Goal: Information Seeking & Learning: Find specific fact

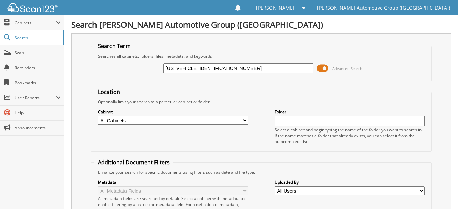
click at [224, 71] on input "3FMCR9BN1SRF04801" at bounding box center [238, 68] width 150 height 10
paste input "1FTVW3L73RWG02366"
type input "1FTVW3L73RWG02366"
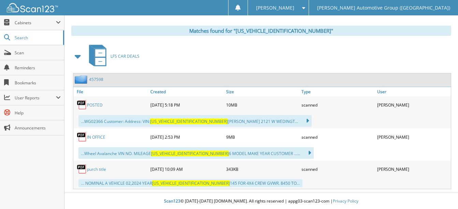
scroll to position [286, 0]
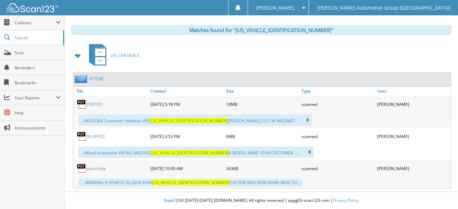
click at [94, 105] on link "POSTED" at bounding box center [95, 104] width 16 height 6
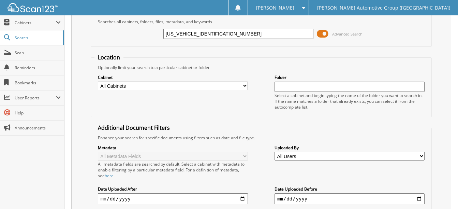
scroll to position [34, 0]
click at [221, 36] on input "1FTVW3L73RWG02366" at bounding box center [238, 34] width 150 height 10
paste input "FW4L55SFB65288"
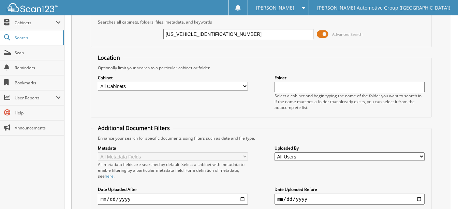
type input "1FTFW4L55SFB65288"
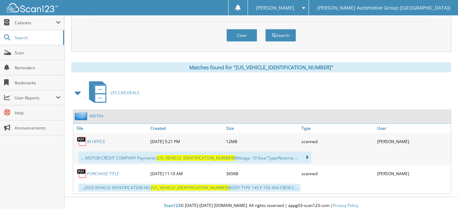
scroll to position [254, 0]
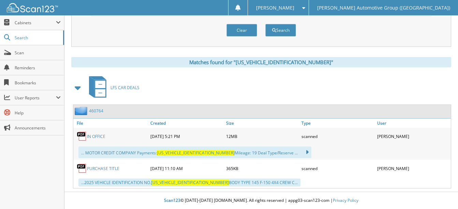
click at [102, 138] on link "IN OFFICE" at bounding box center [96, 136] width 18 height 6
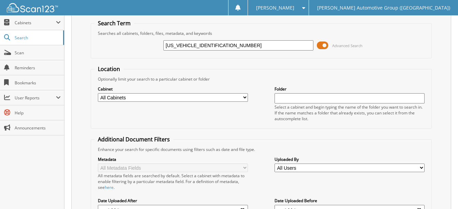
scroll to position [0, 0]
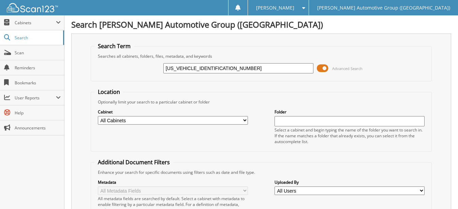
click at [221, 64] on input "1FTFW4L55SFB65288" at bounding box center [238, 68] width 150 height 10
paste input "A6P8TH5S5104"
type input "1FA6P8TH5S5104288"
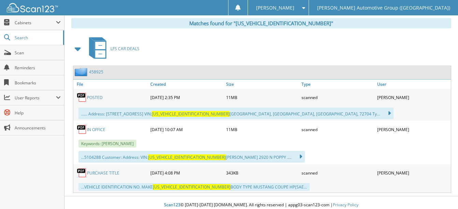
scroll to position [298, 0]
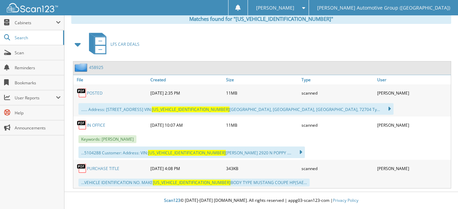
click at [94, 91] on link "POSTED" at bounding box center [95, 93] width 16 height 6
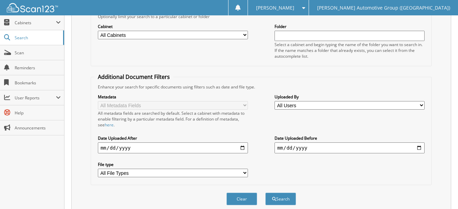
scroll to position [25, 0]
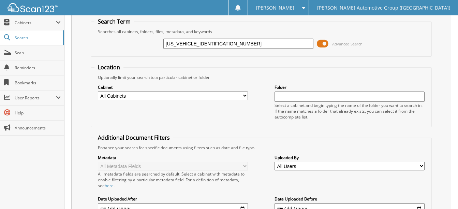
click at [227, 45] on input "[US_VEHICLE_IDENTIFICATION_NUMBER]" at bounding box center [238, 44] width 150 height 10
paste input "MEE9BP0RLB46816"
type input "[US_VEHICLE_IDENTIFICATION_NUMBER]"
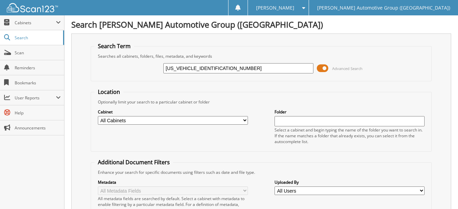
click at [192, 68] on input "[US_VEHICLE_IDENTIFICATION_NUMBER]" at bounding box center [238, 68] width 150 height 10
type input "RLB46816"
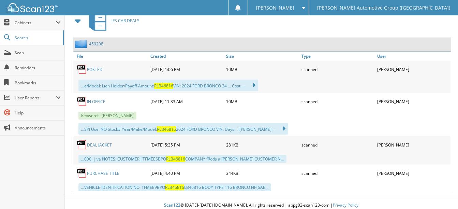
scroll to position [326, 0]
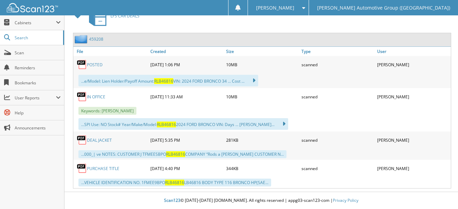
click at [95, 64] on link "POSTED" at bounding box center [95, 65] width 16 height 6
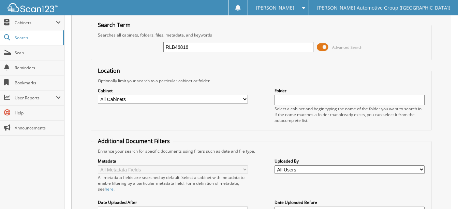
scroll to position [34, 0]
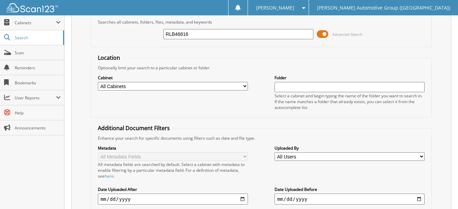
click at [193, 35] on input "RLB46816" at bounding box center [238, 34] width 150 height 10
paste input "1FT8W2BT7SEC8820"
type input "1FT8W2BT7SEC88206"
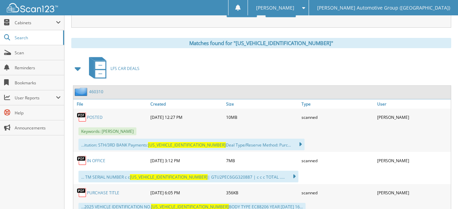
scroll to position [298, 0]
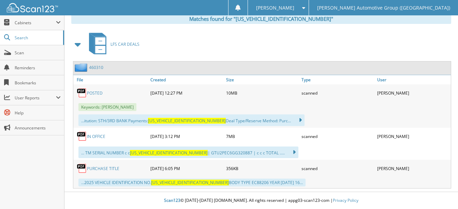
click at [93, 94] on link "POSTED" at bounding box center [95, 93] width 16 height 6
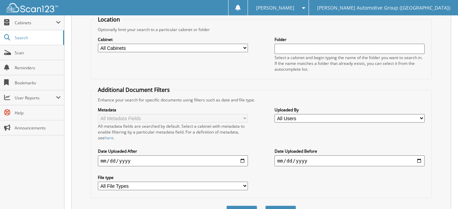
scroll to position [0, 0]
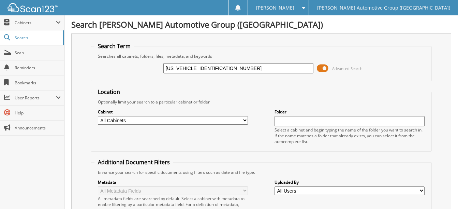
click at [219, 68] on input "[US_VEHICLE_IDENTIFICATION_NUMBER]" at bounding box center [238, 68] width 150 height 10
paste input "VW3L72RWG20258"
type input "1FTVW3L72RWG20258"
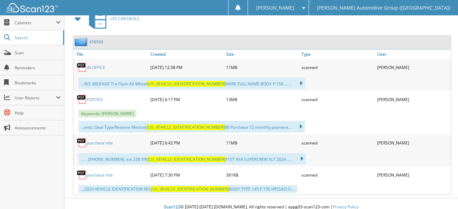
scroll to position [330, 0]
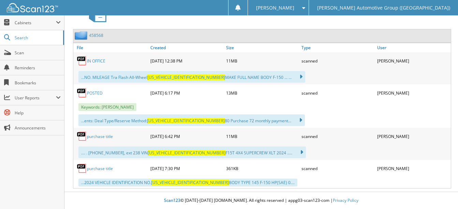
click at [99, 92] on link "POSTED" at bounding box center [95, 93] width 16 height 6
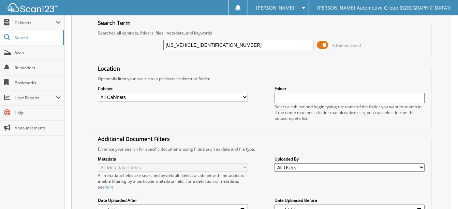
scroll to position [23, 0]
click at [224, 46] on input "1FTVW3L72RWG20258" at bounding box center [238, 46] width 150 height 10
paste input "EW3LP7RKF51400"
type input "1FTEW3LP7RKF51400"
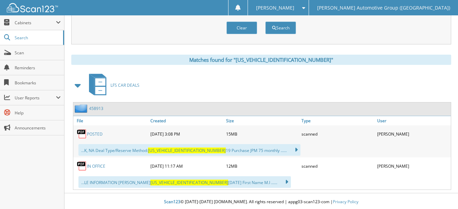
scroll to position [258, 0]
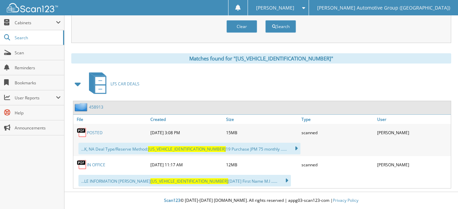
click at [96, 132] on link "POSTED" at bounding box center [95, 133] width 16 height 6
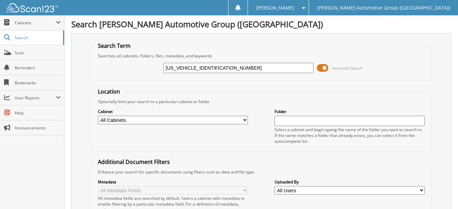
scroll to position [0, 0]
click at [215, 69] on input "1FTEW3LP7RKF51400" at bounding box center [238, 68] width 150 height 10
paste input "FW6LD7SFA85624"
type input "1FTFW6LD7SFA85624"
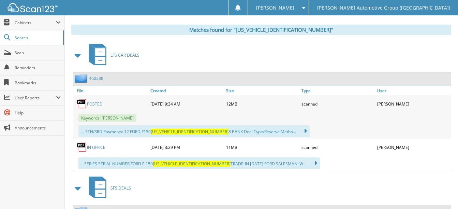
scroll to position [307, 0]
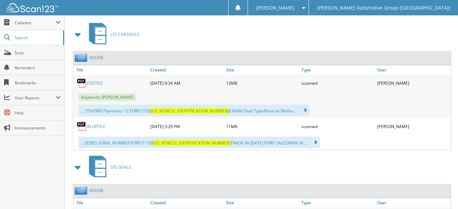
click at [98, 84] on link "POSTED" at bounding box center [95, 83] width 16 height 6
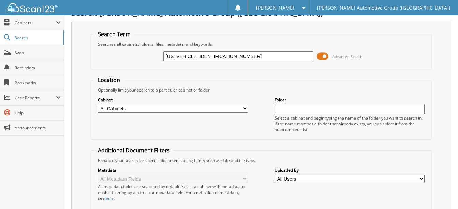
scroll to position [0, 0]
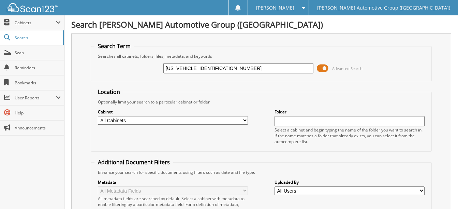
click at [222, 68] on input "[US_VEHICLE_IDENTIFICATION_NUMBER]" at bounding box center [238, 68] width 150 height 10
paste input "MWK8HC9SGB57162"
type input "[US_VEHICLE_IDENTIFICATION_NUMBER]"
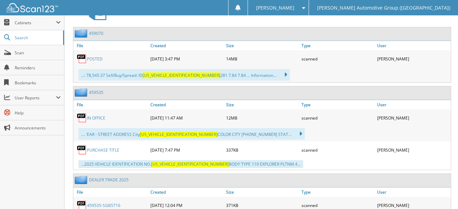
scroll to position [341, 0]
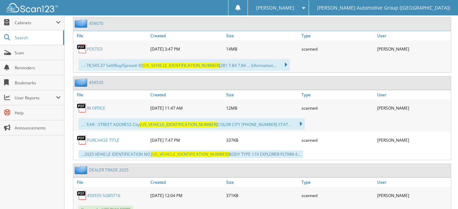
click at [97, 49] on link "POSTED" at bounding box center [95, 49] width 16 height 6
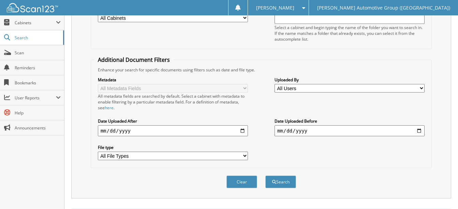
scroll to position [0, 0]
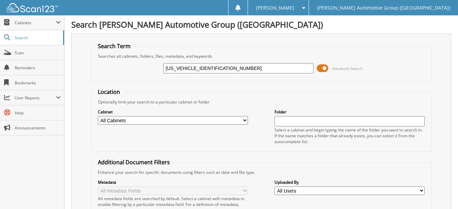
click at [227, 67] on input "1FMWK8HC9SGB57162" at bounding box center [238, 68] width 150 height 10
paste input "TEW3LP4RKE99904"
type input "1FTEW3LP4RKE99904"
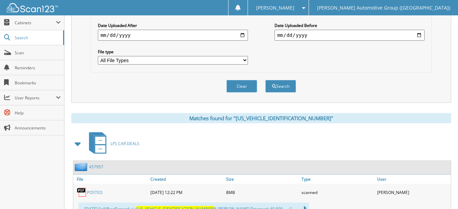
scroll to position [273, 0]
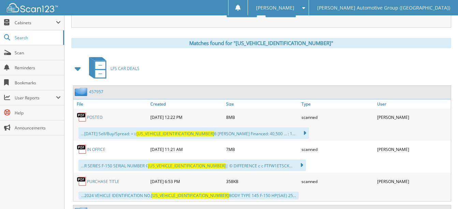
click at [96, 115] on link "POSTED" at bounding box center [95, 117] width 16 height 6
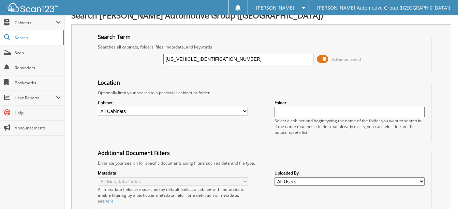
scroll to position [0, 0]
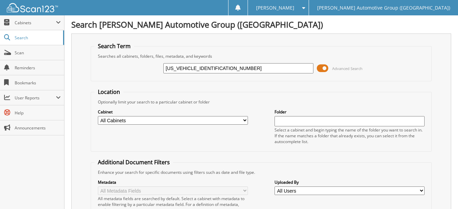
click at [224, 67] on input "[US_VEHICLE_IDENTIFICATION_NUMBER]" at bounding box center [238, 68] width 150 height 10
paste input "[US_VEHICLE_IDENTIFICATION_NUMBER]"
type input "[US_VEHICLE_IDENTIFICATION_NUMBER]"
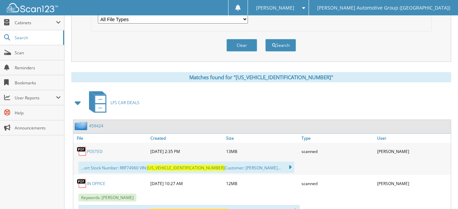
scroll to position [269, 0]
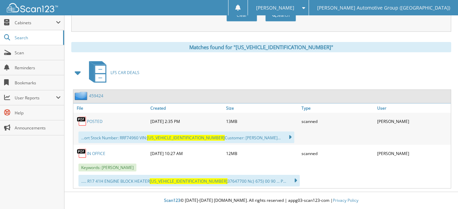
click at [94, 120] on link "POSTED" at bounding box center [95, 121] width 16 height 6
